Goal: Information Seeking & Learning: Check status

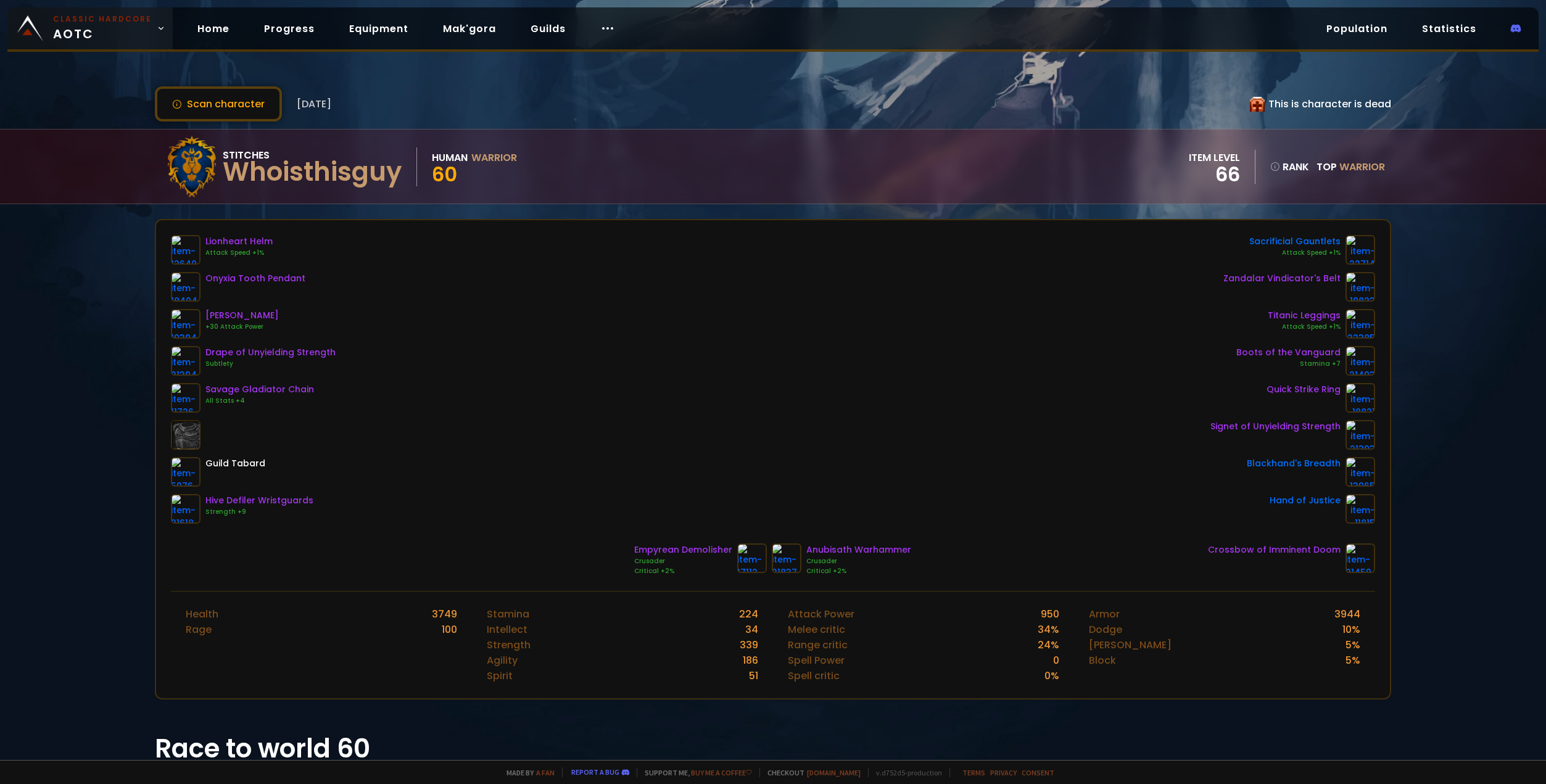
click at [131, 31] on span "Classic Hardcore AOTC" at bounding box center [102, 28] width 98 height 30
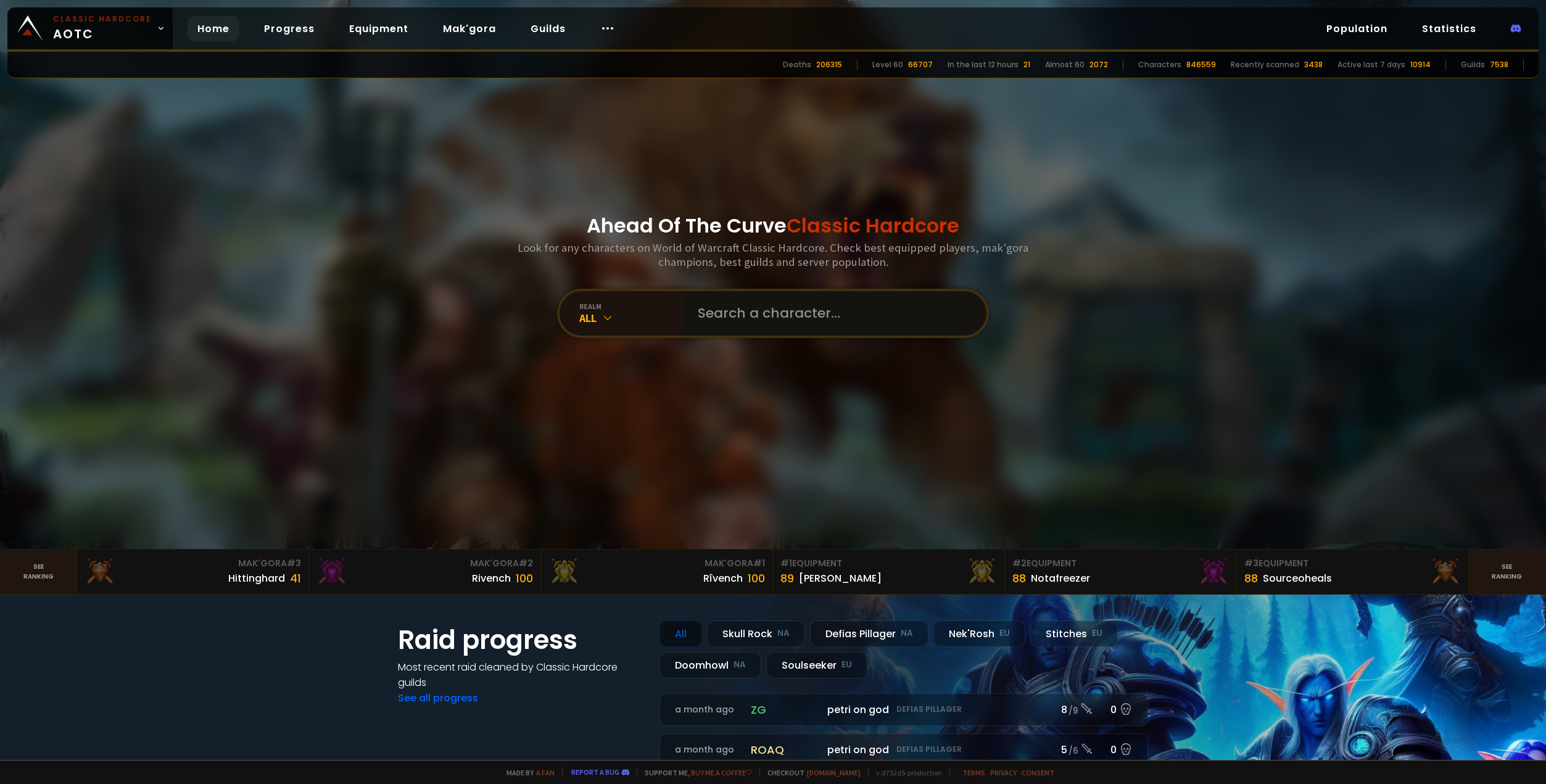
click at [780, 311] on input "text" at bounding box center [830, 313] width 281 height 44
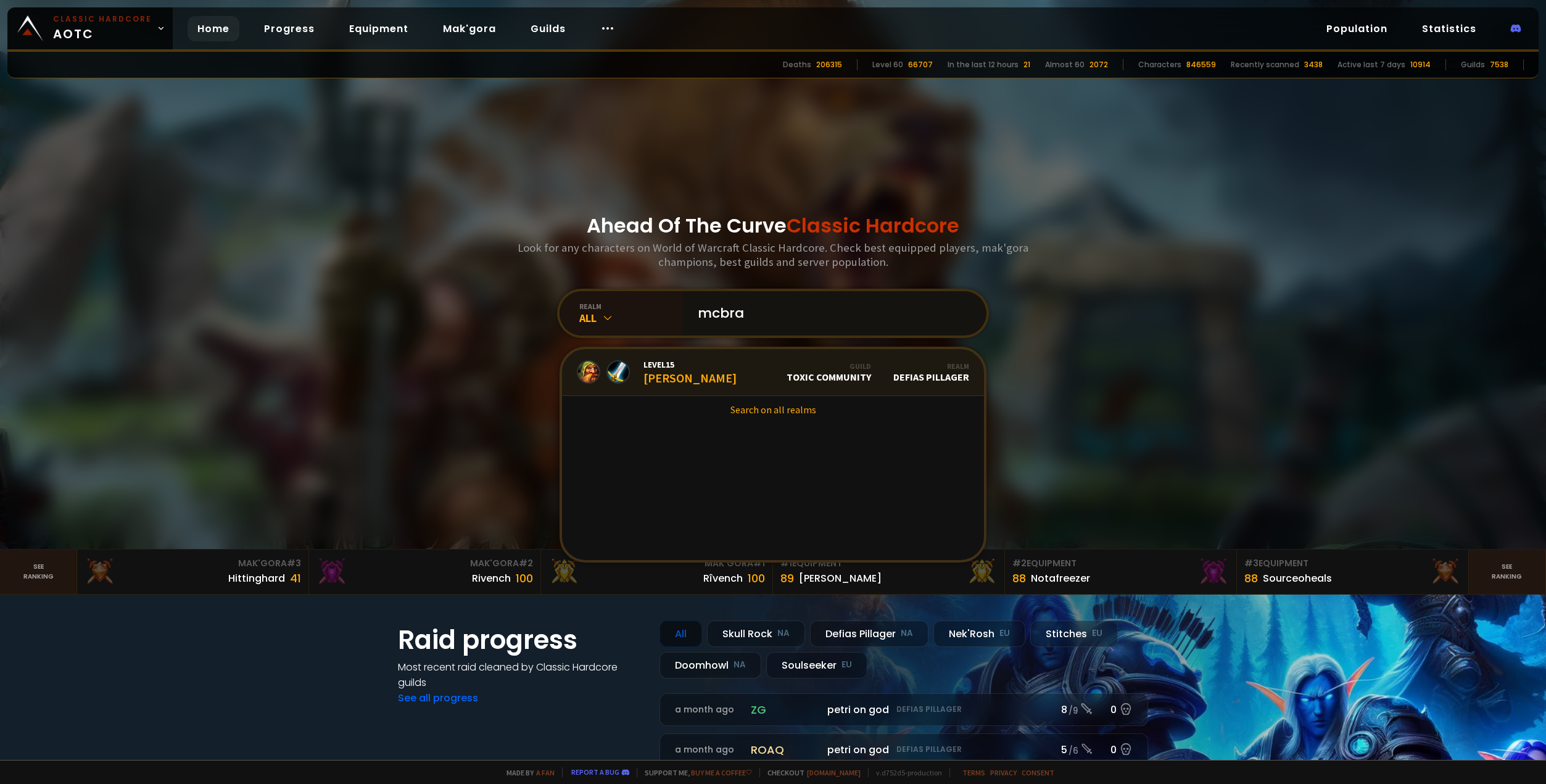
type input "mcbrah"
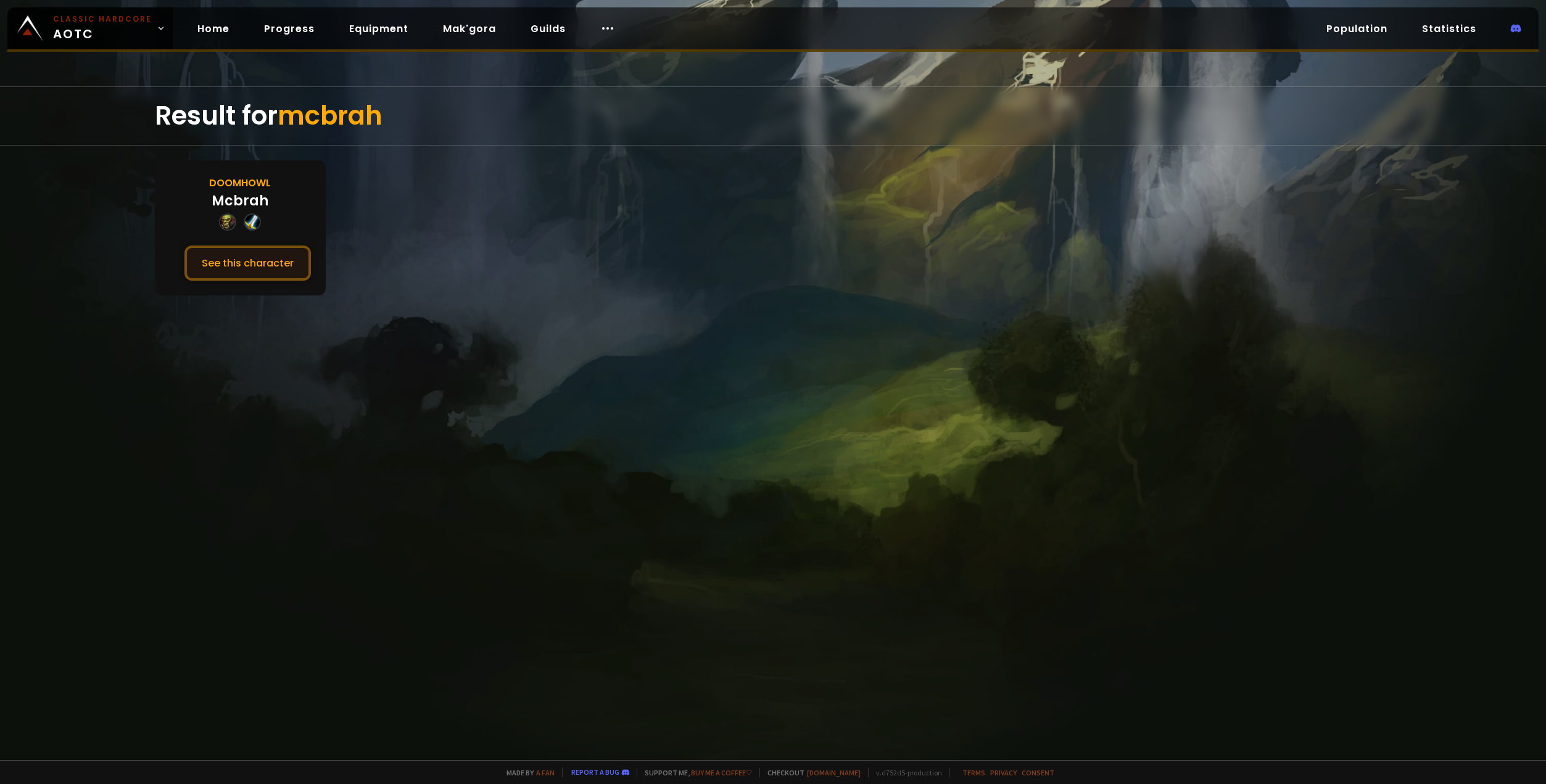
click at [283, 263] on button "See this character" at bounding box center [247, 263] width 127 height 35
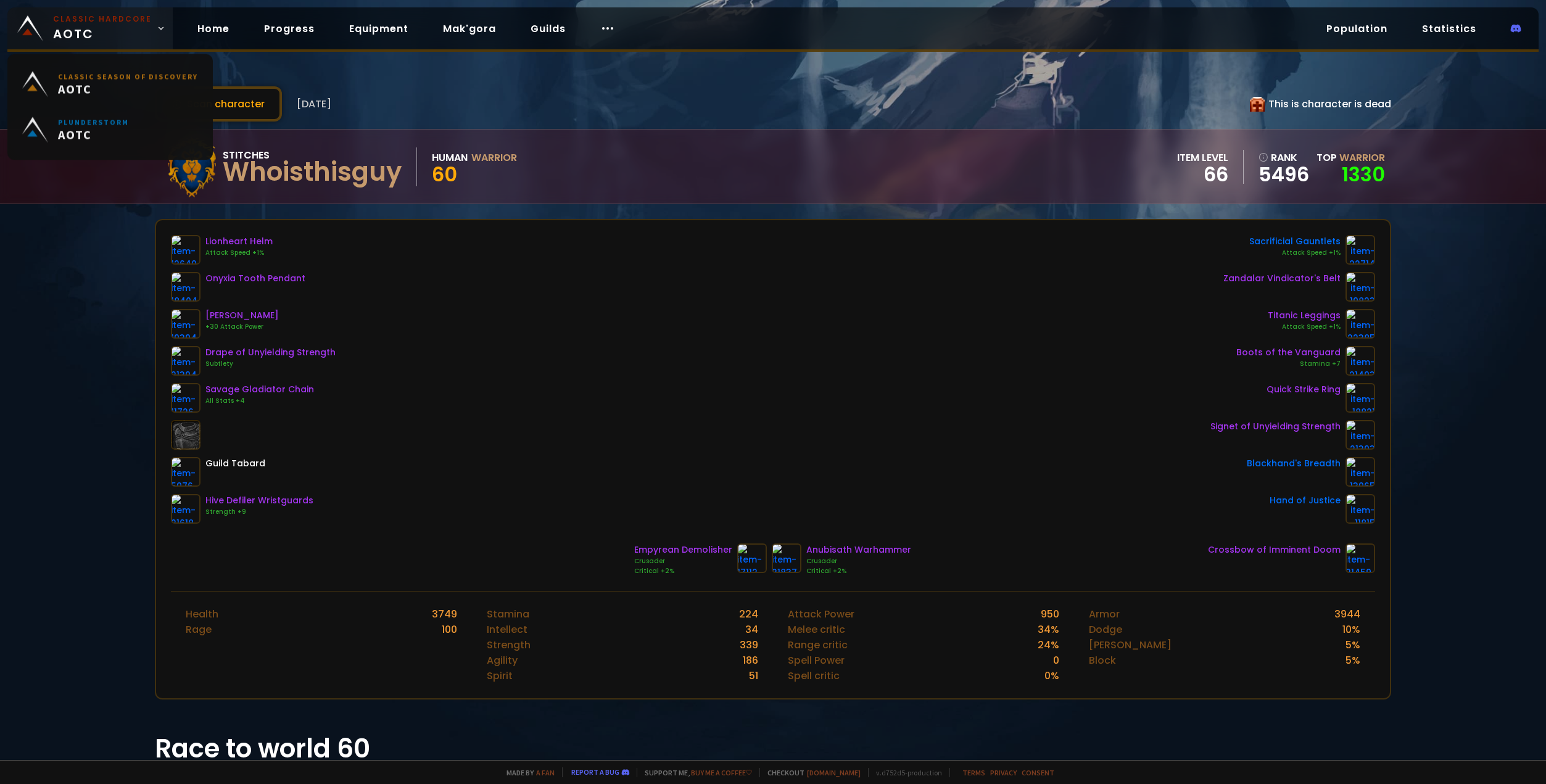
click at [149, 35] on link "Classic Hardcore AOTC" at bounding box center [90, 28] width 165 height 42
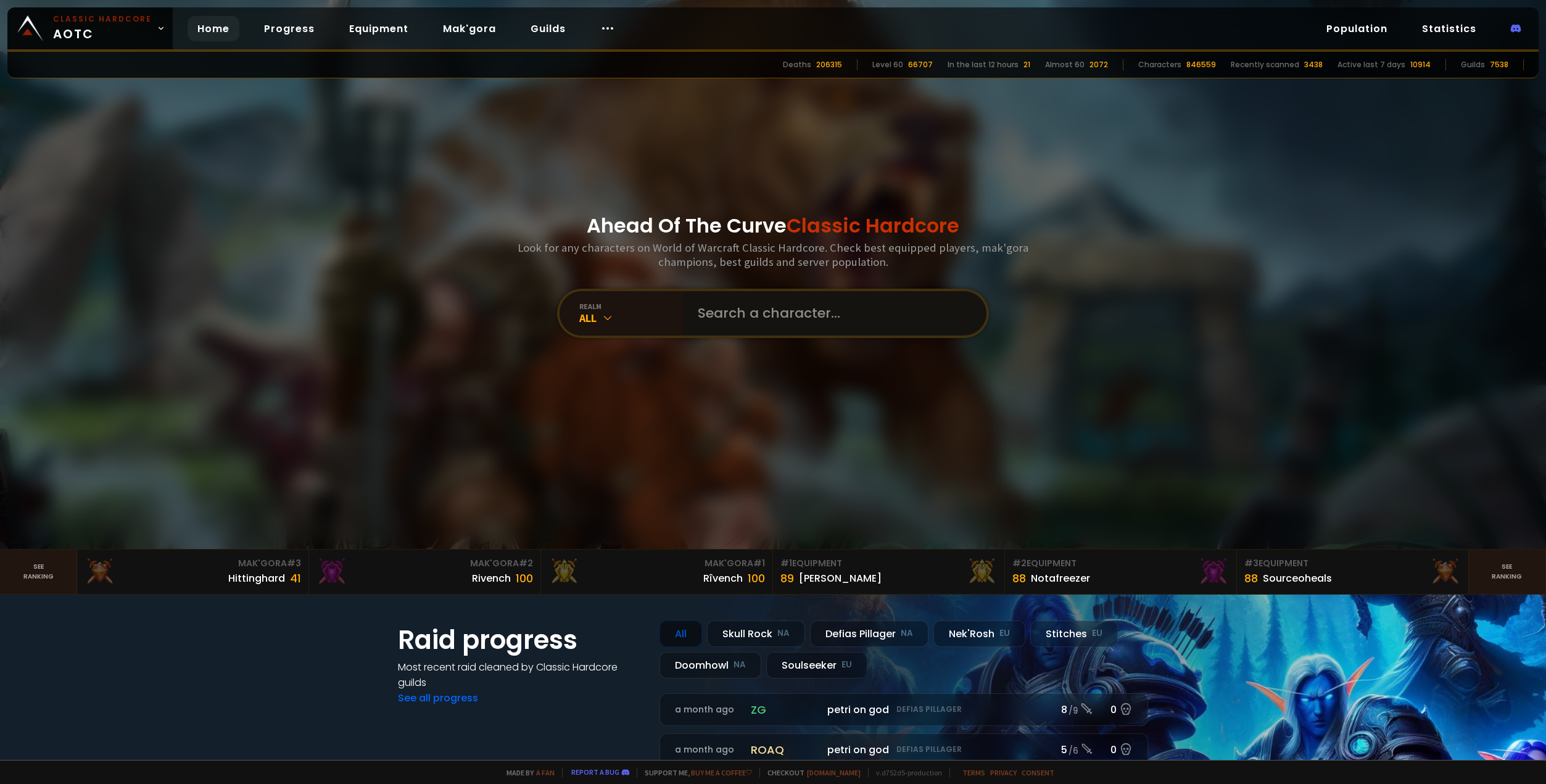
click at [790, 321] on input "text" at bounding box center [830, 313] width 281 height 44
click at [621, 315] on div "All" at bounding box center [631, 318] width 104 height 14
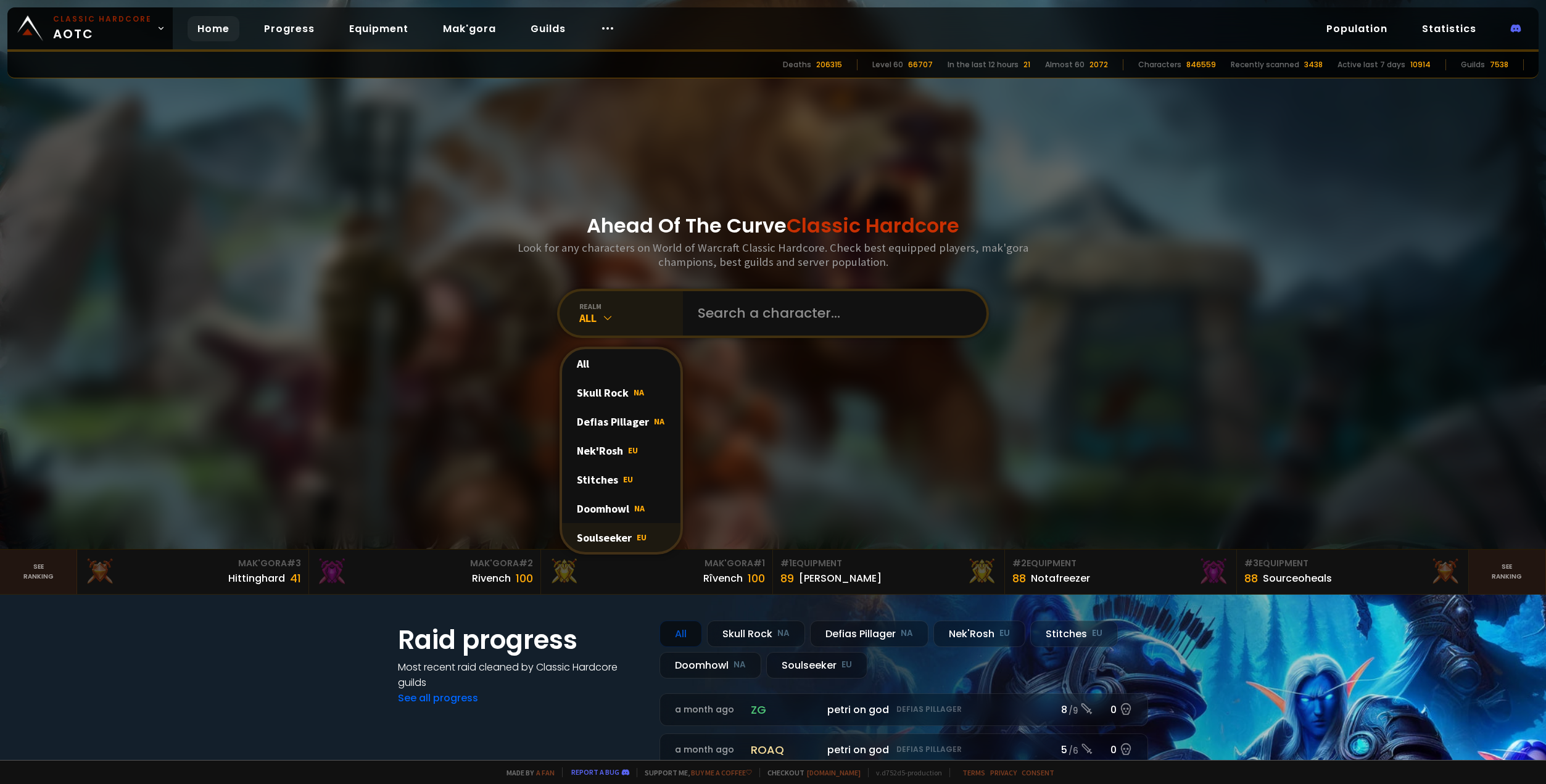
click at [618, 539] on div "Soulseeker EU" at bounding box center [621, 538] width 118 height 29
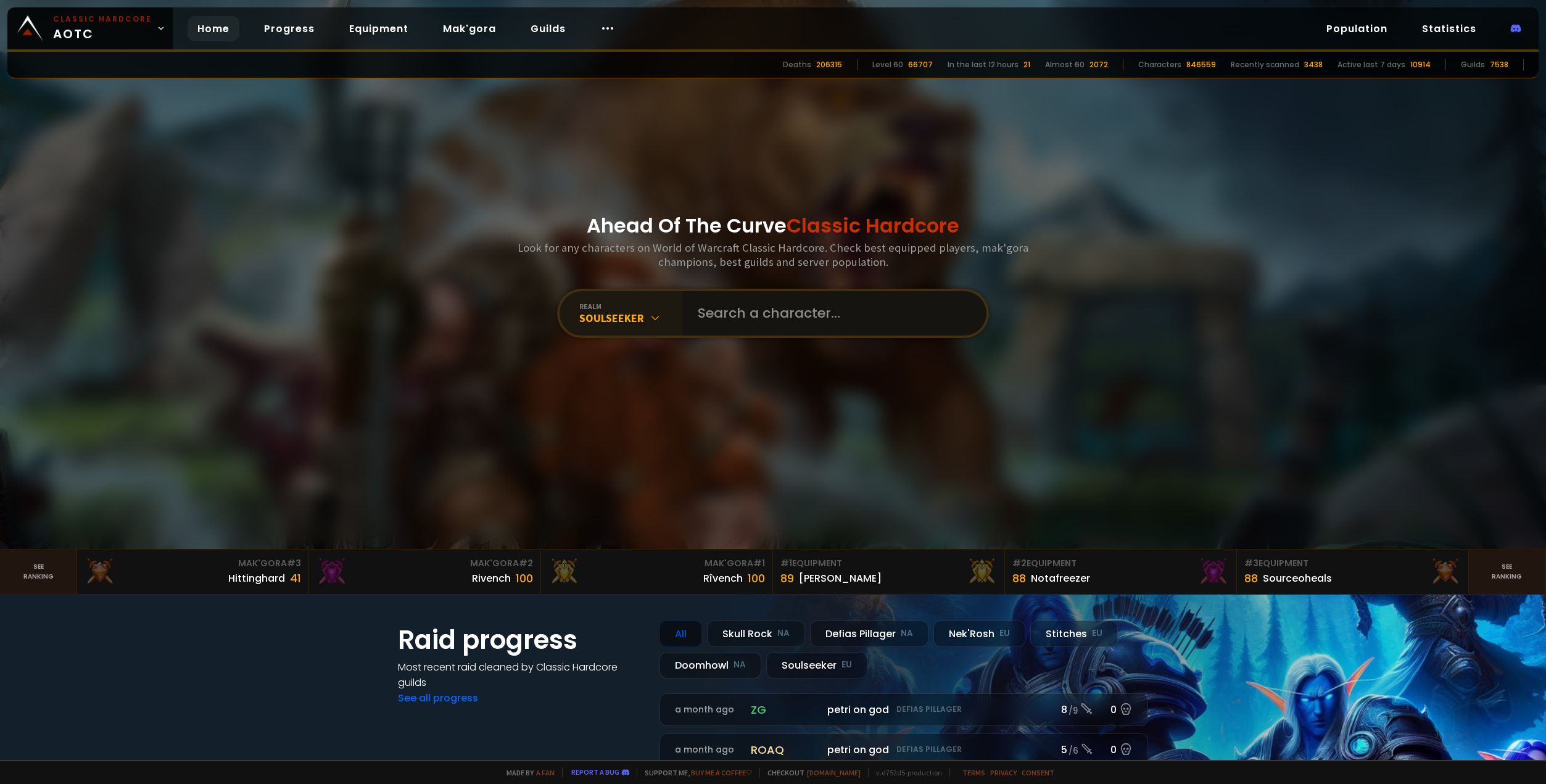
click at [806, 311] on input "text" at bounding box center [830, 313] width 281 height 44
type input "mcbr"
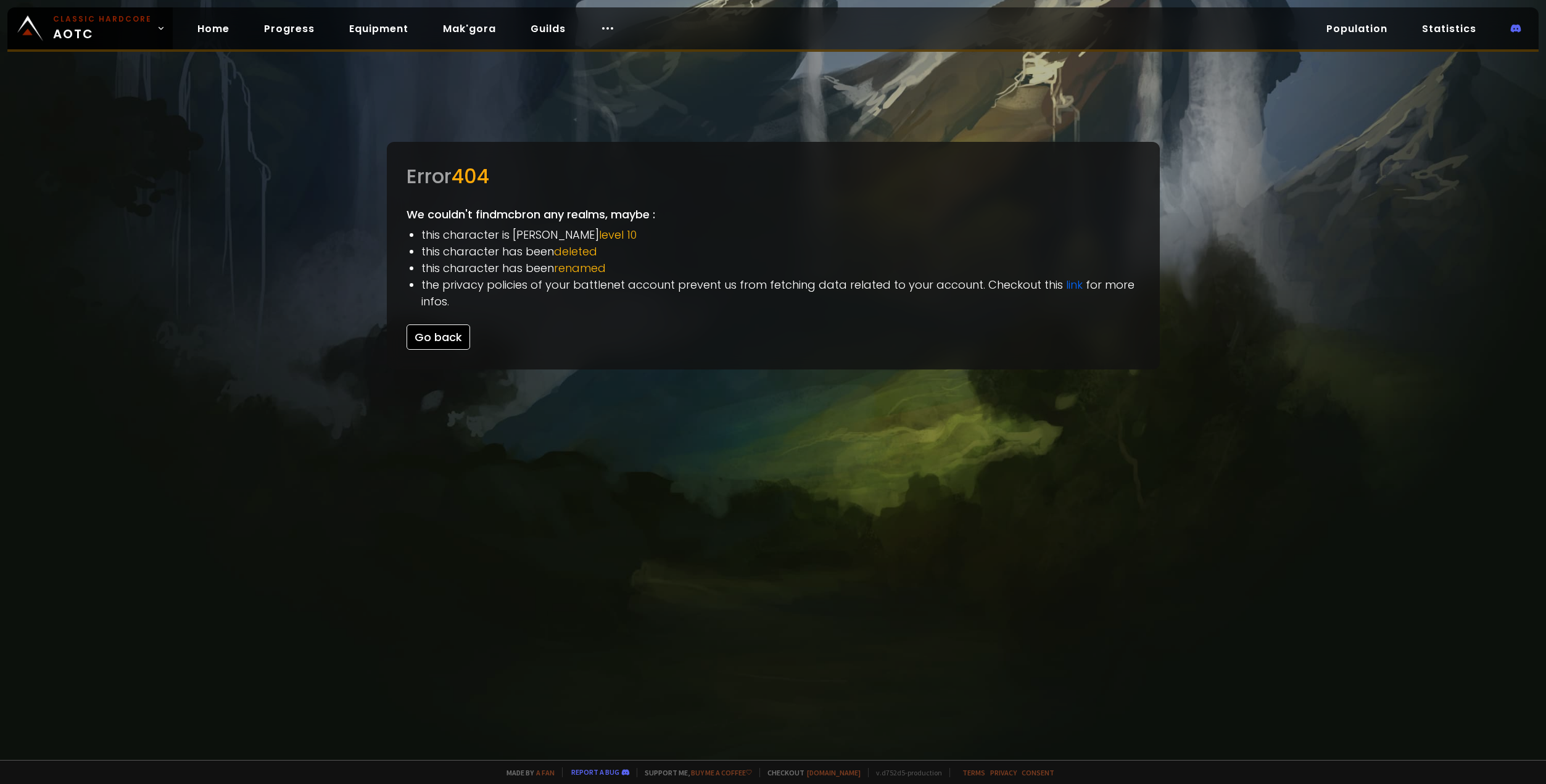
click at [449, 335] on button "Go back" at bounding box center [438, 337] width 64 height 25
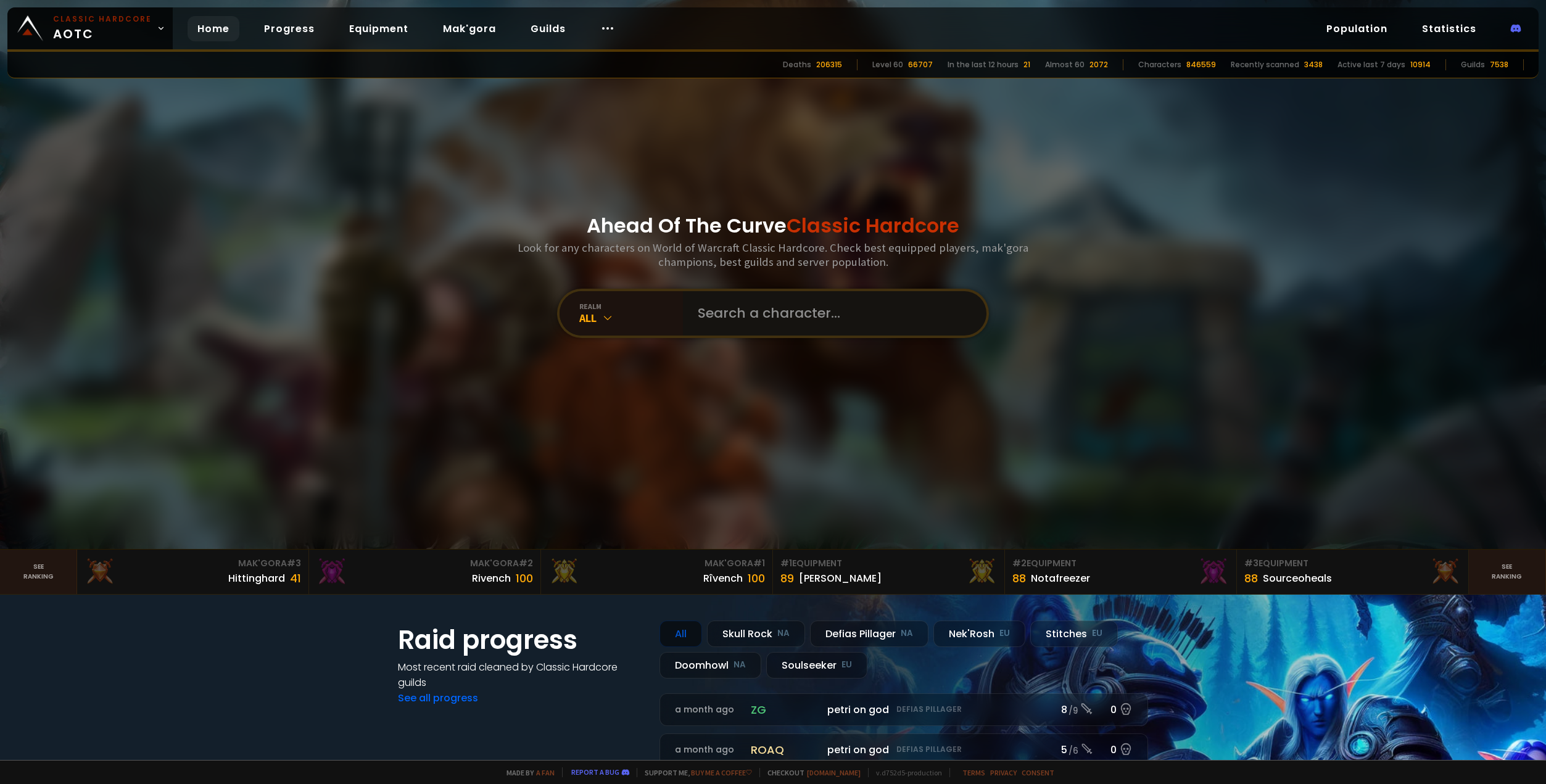
click at [774, 310] on input "text" at bounding box center [830, 313] width 281 height 44
type input "mcbr"
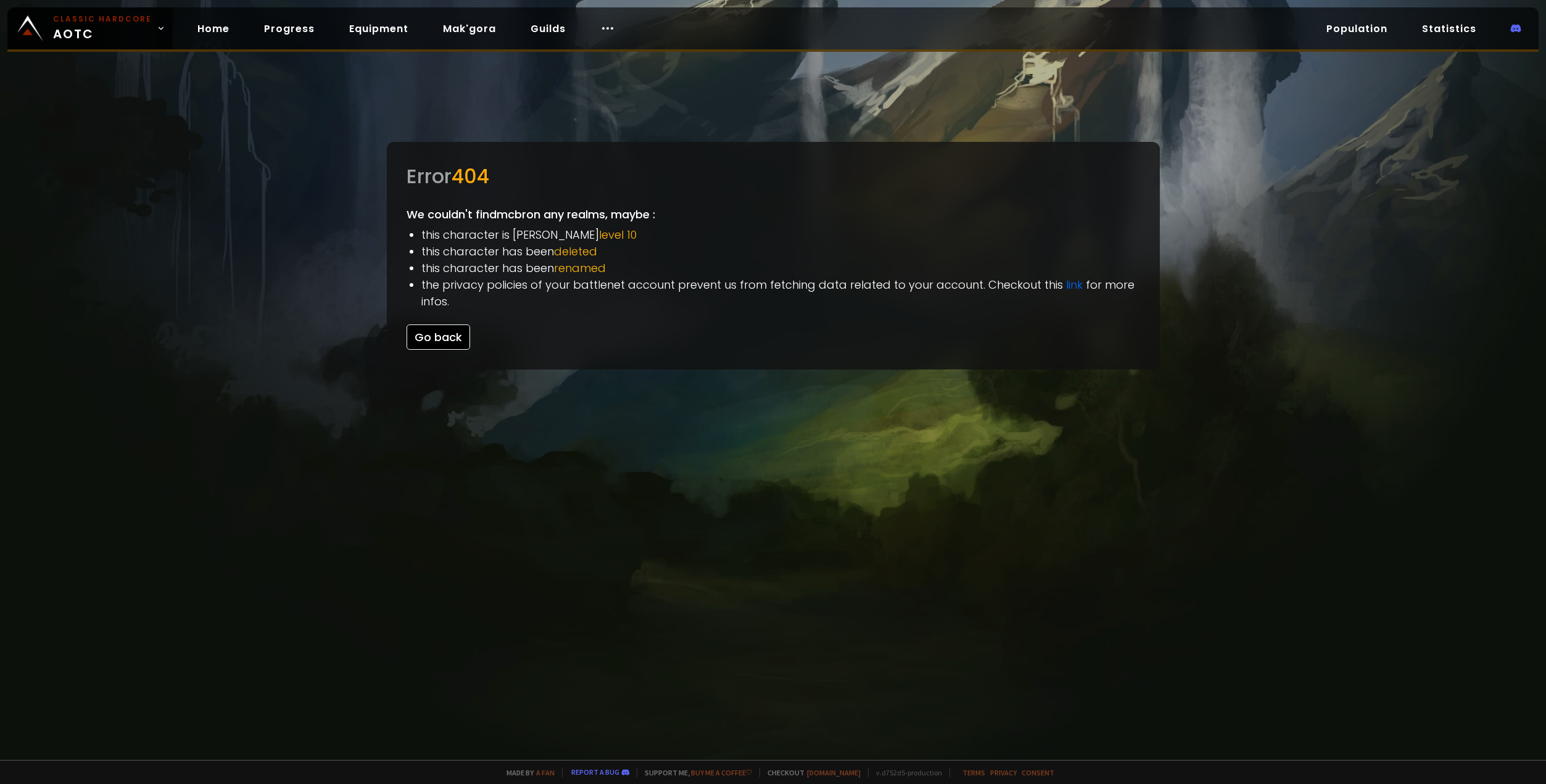
click at [446, 339] on button "Go back" at bounding box center [438, 337] width 64 height 25
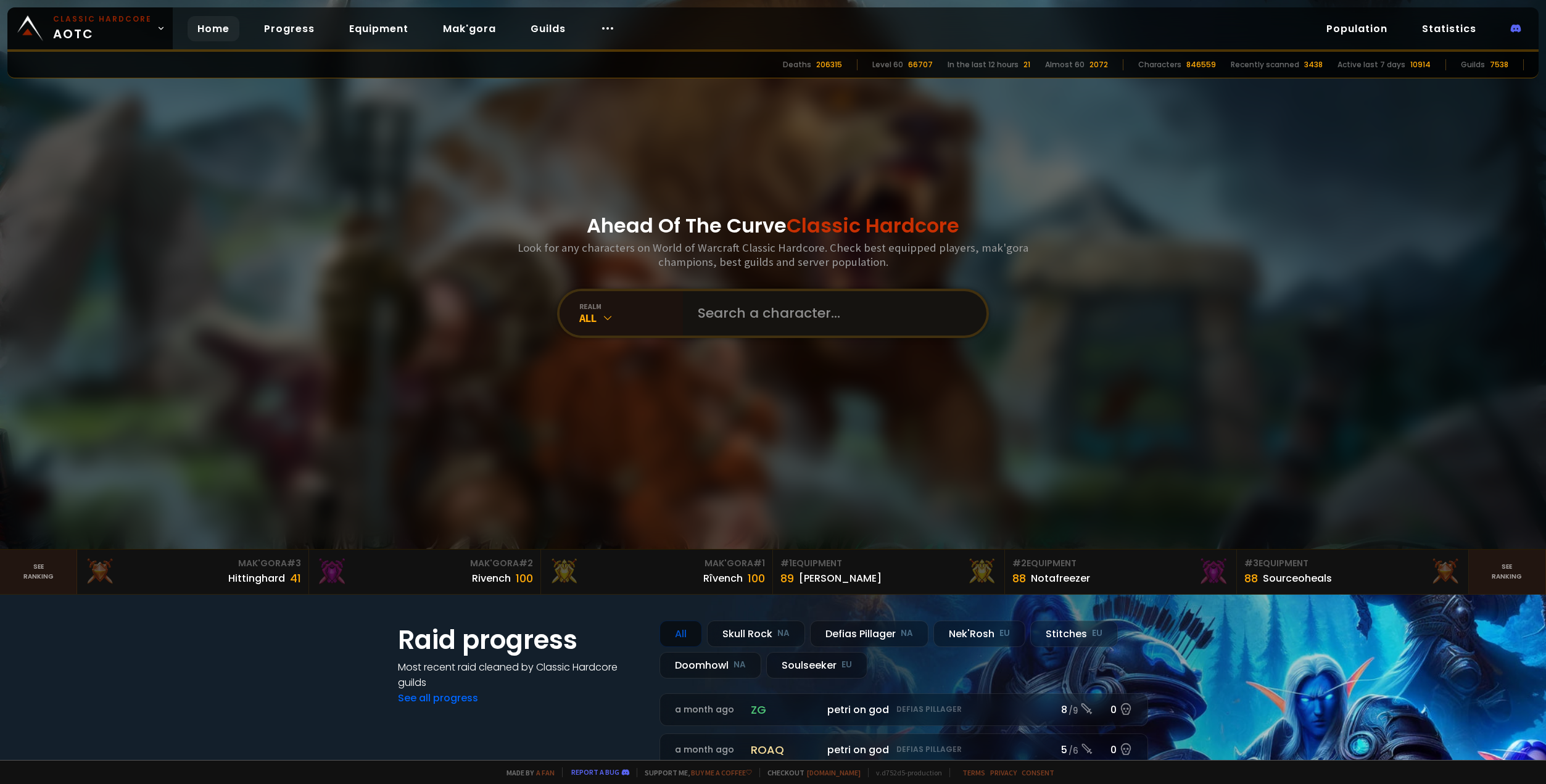
click at [749, 309] on input "text" at bounding box center [830, 313] width 281 height 44
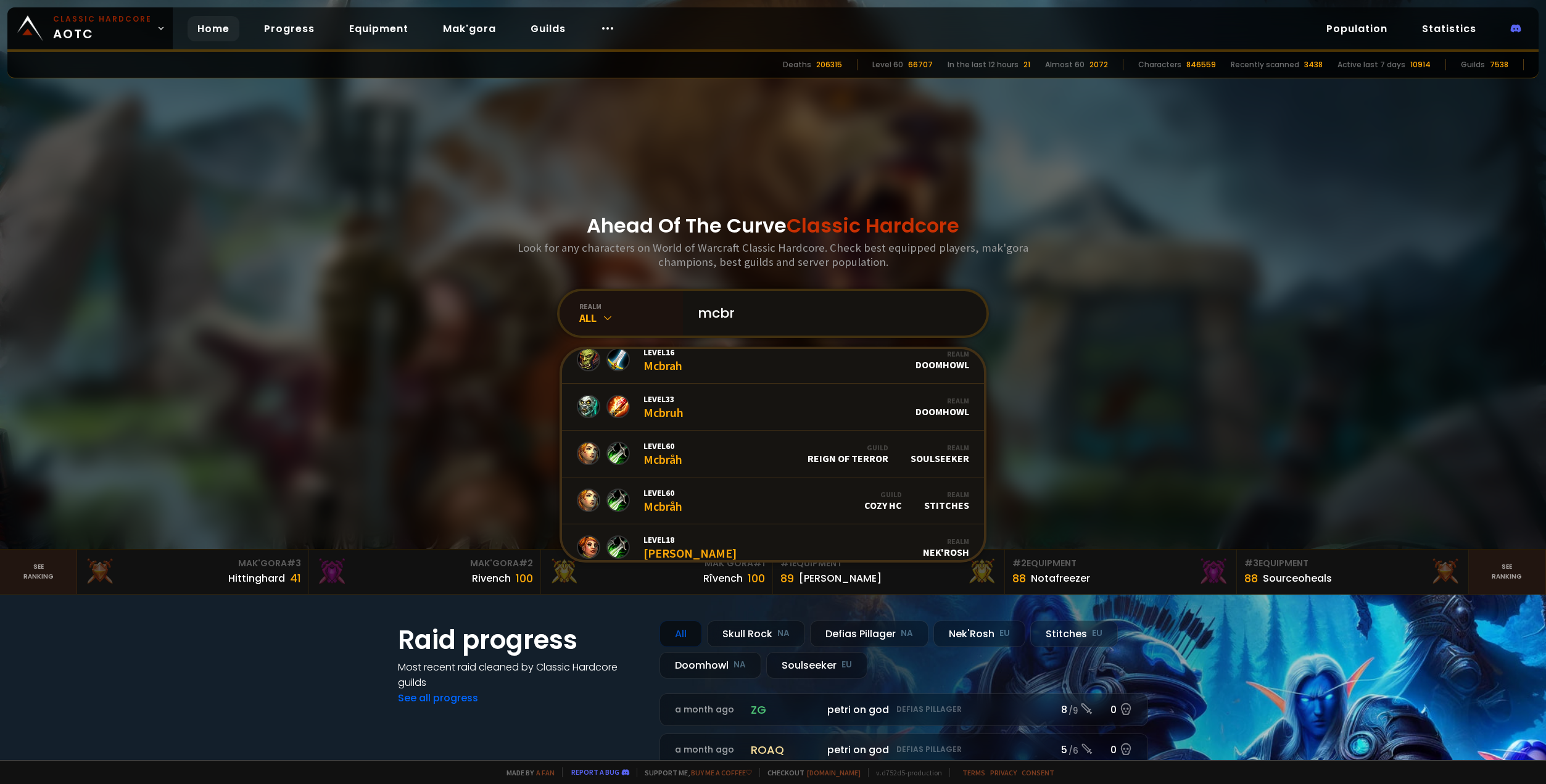
scroll to position [61, 0]
type input "mcbr"
click at [769, 452] on link "Level 60 Mcbråh Guild Reign of Terror Realm Soulseeker" at bounding box center [773, 452] width 422 height 47
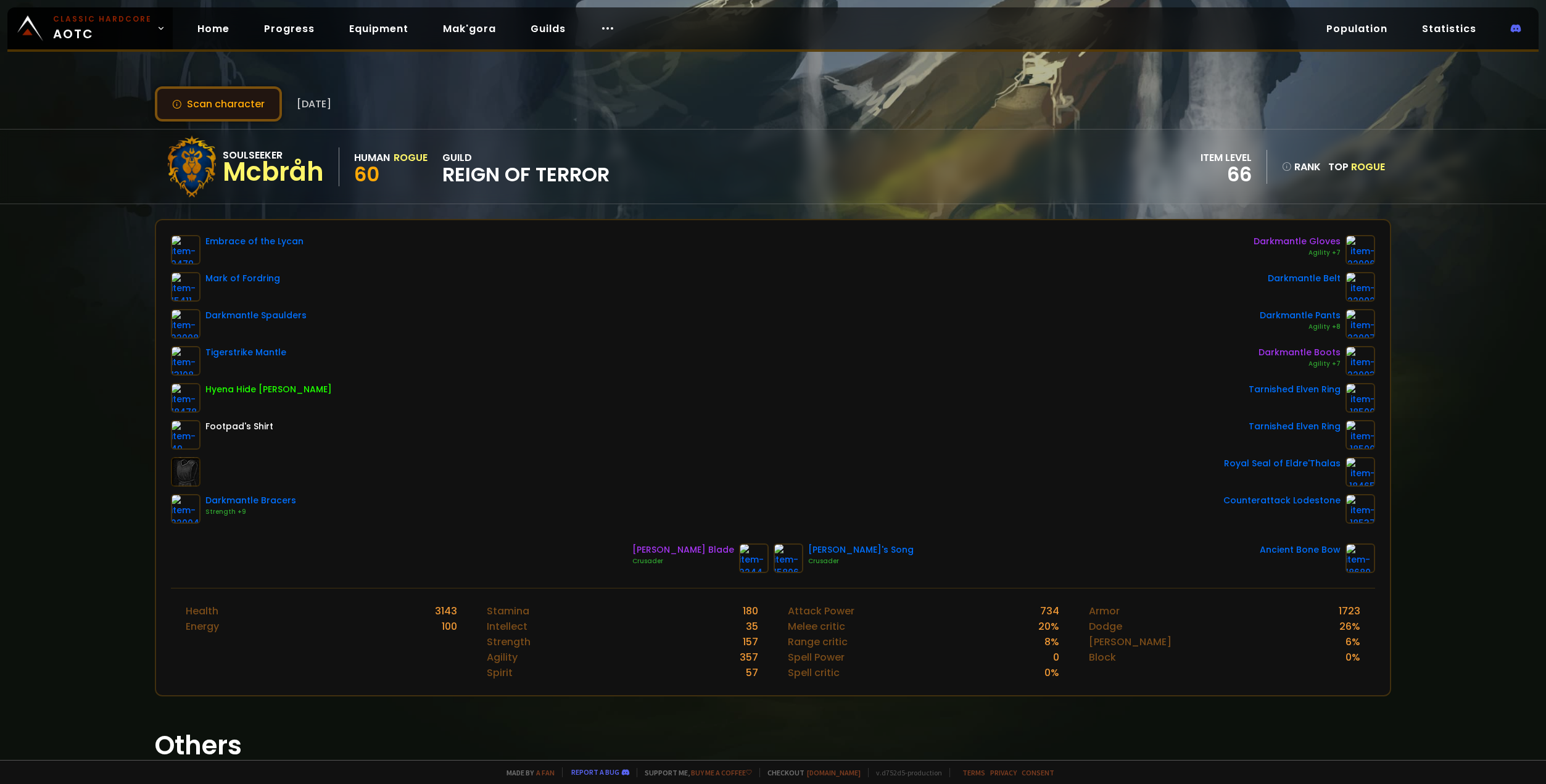
click at [246, 98] on button "Scan character" at bounding box center [218, 104] width 127 height 35
